Goal: Check status

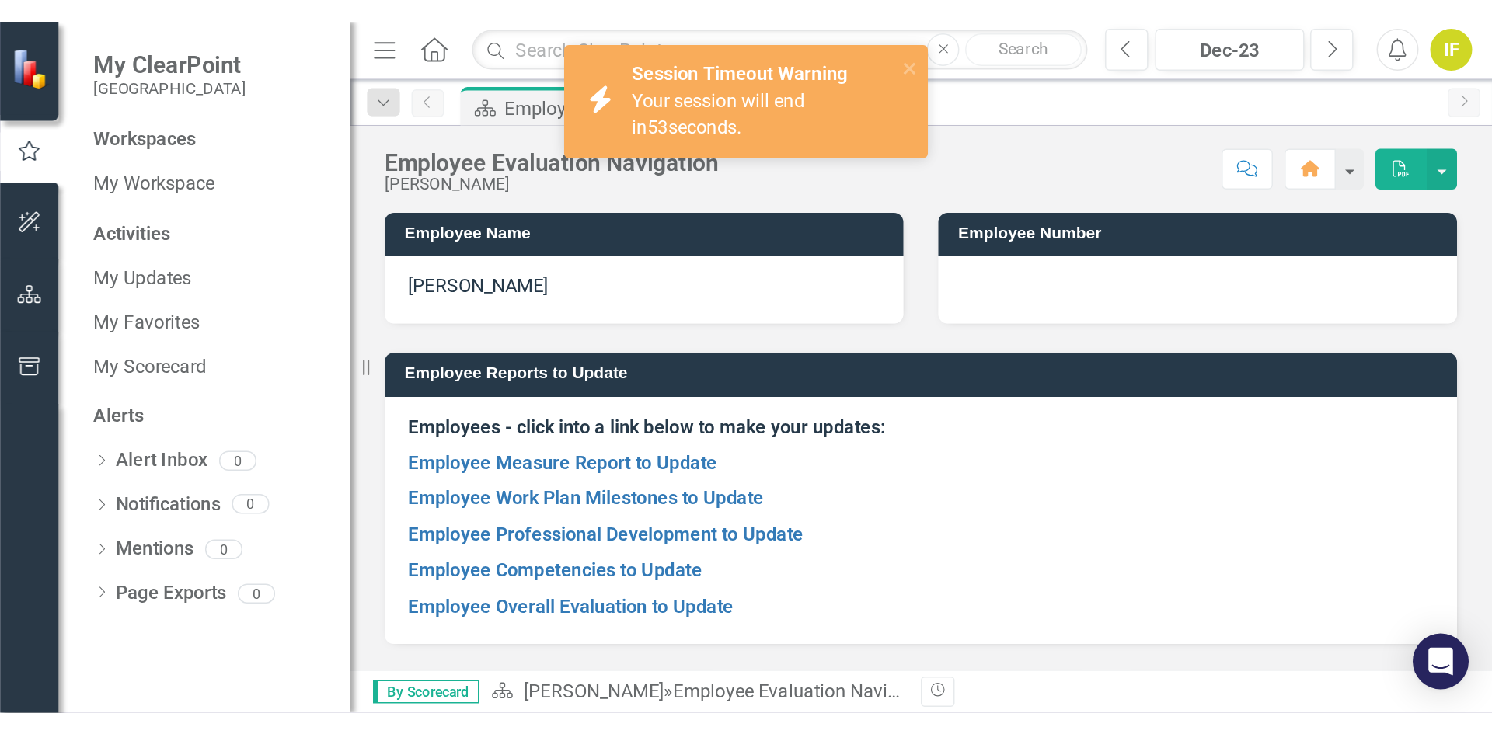
scroll to position [90, 0]
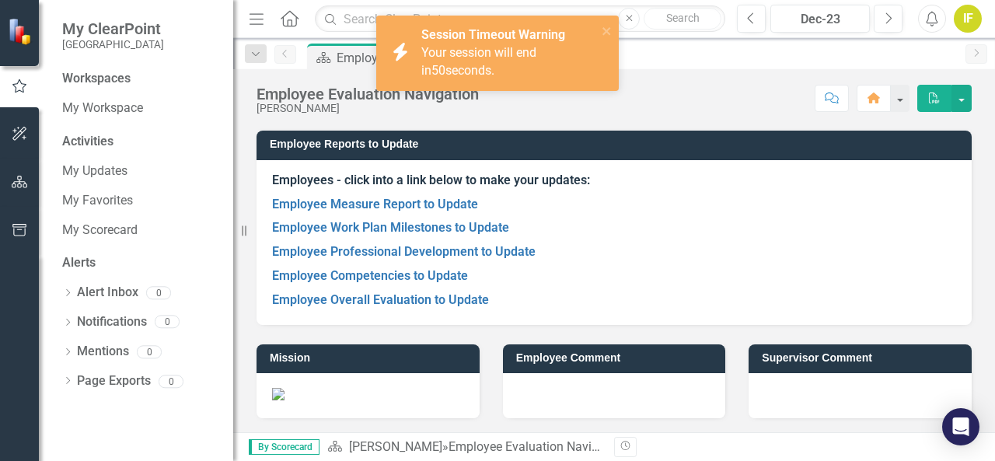
click at [507, 65] on div "Your session will end in 50 seconds." at bounding box center [507, 62] width 172 height 36
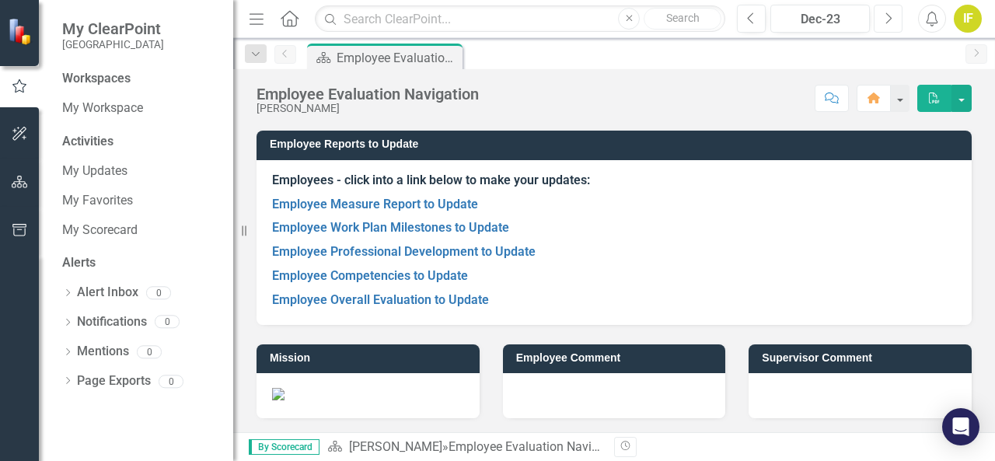
click at [891, 21] on icon "Next" at bounding box center [888, 19] width 9 height 14
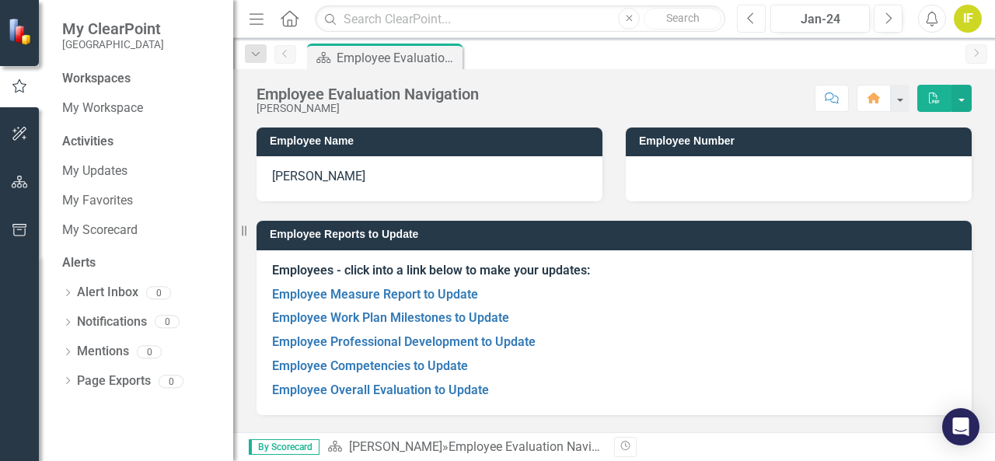
click at [751, 16] on icon "Previous" at bounding box center [751, 19] width 9 height 14
click at [891, 22] on icon "Next" at bounding box center [888, 19] width 9 height 14
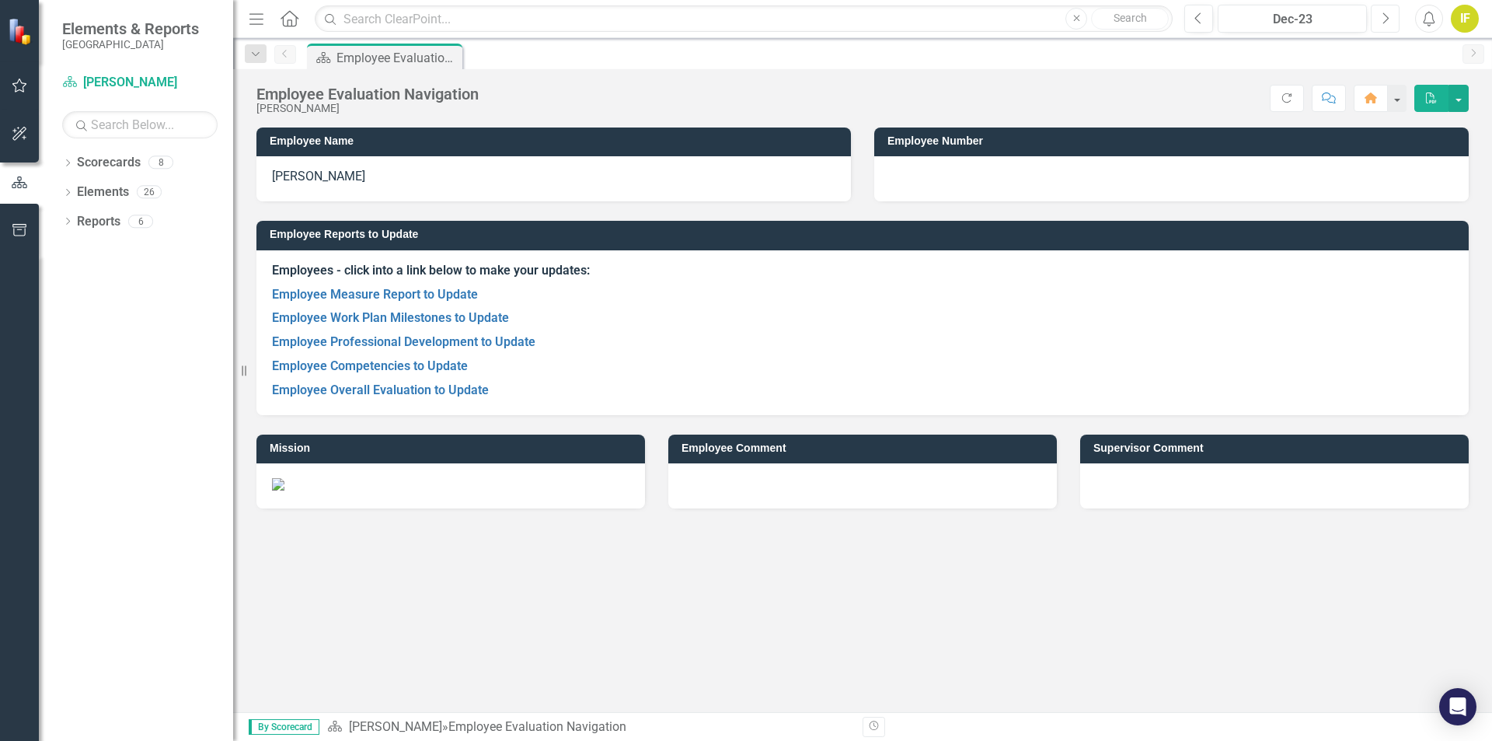
click at [1387, 12] on icon "Next" at bounding box center [1385, 19] width 9 height 14
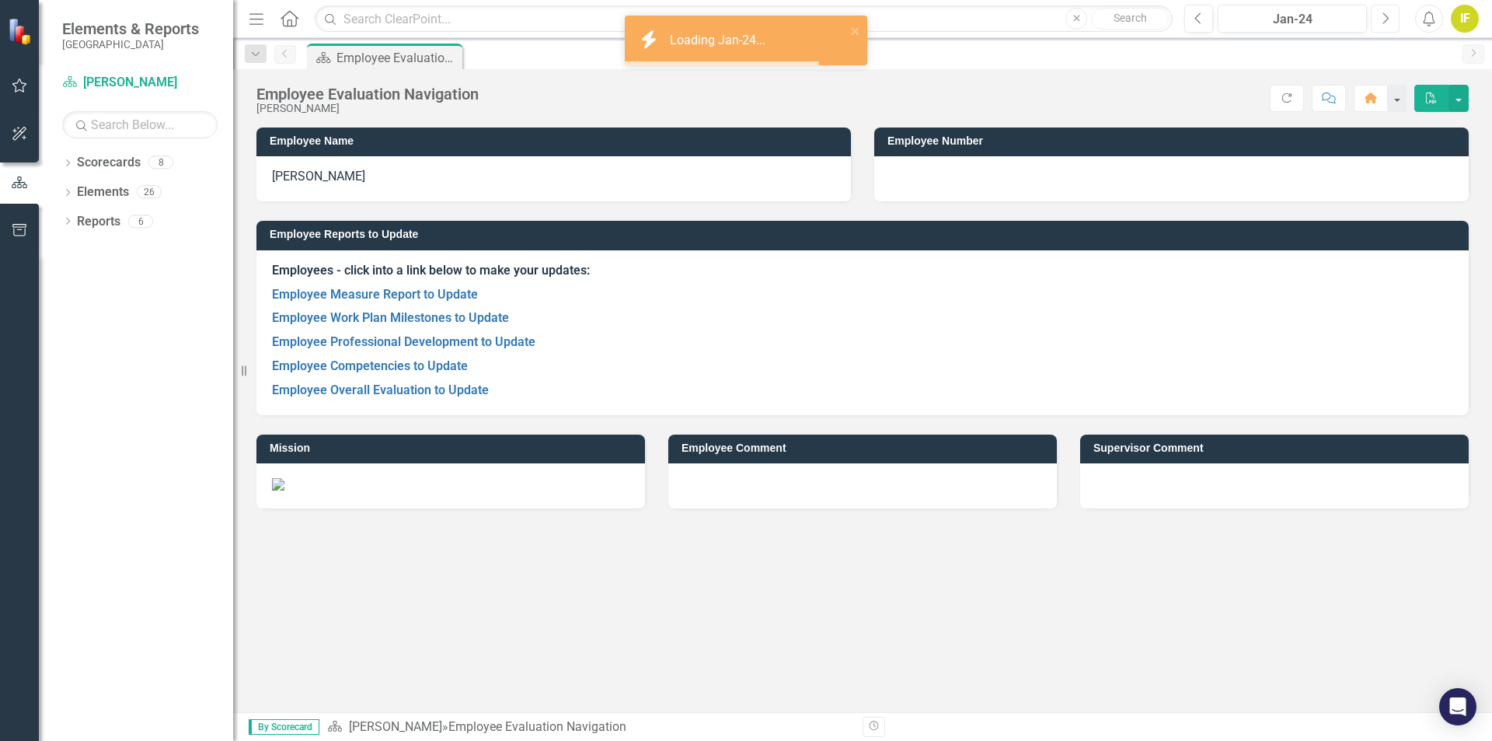
click at [1387, 12] on icon "Next" at bounding box center [1385, 19] width 9 height 14
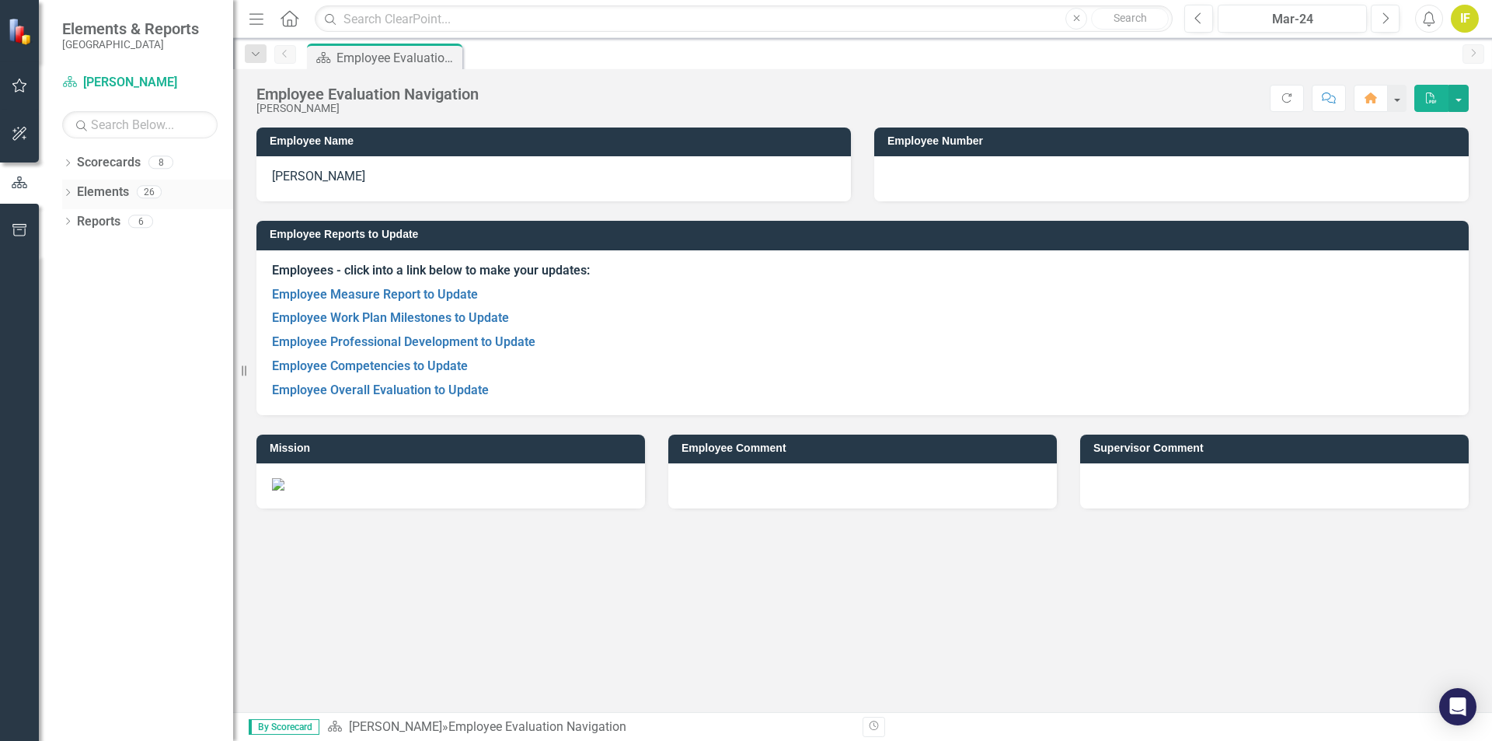
click at [114, 197] on link "Elements" at bounding box center [103, 192] width 52 height 18
click at [137, 168] on link "Scorecards" at bounding box center [109, 163] width 64 height 18
click at [117, 220] on link "Reports" at bounding box center [99, 222] width 44 height 18
click at [372, 288] on link "Employee Measure Report to Update" at bounding box center [375, 294] width 206 height 15
